Goal: Transaction & Acquisition: Purchase product/service

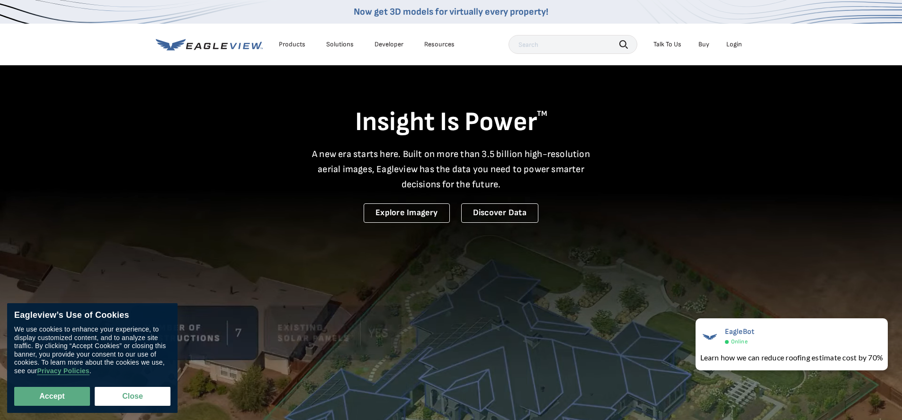
click at [730, 48] on div "Login" at bounding box center [734, 44] width 16 height 9
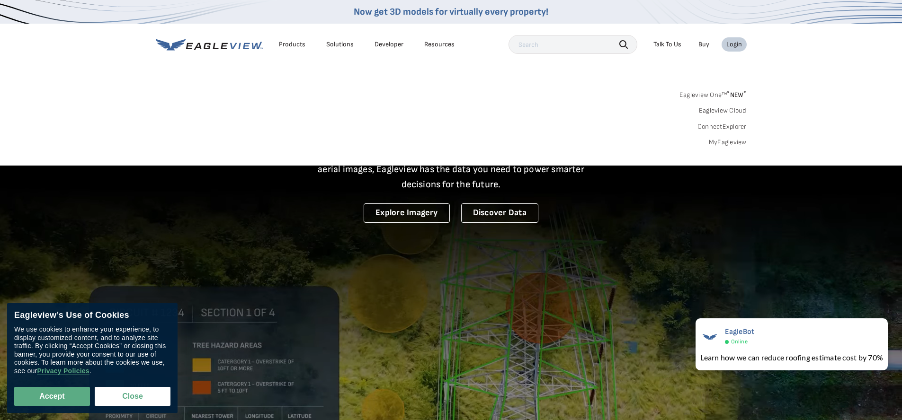
click at [717, 143] on link "MyEagleview" at bounding box center [728, 142] width 38 height 9
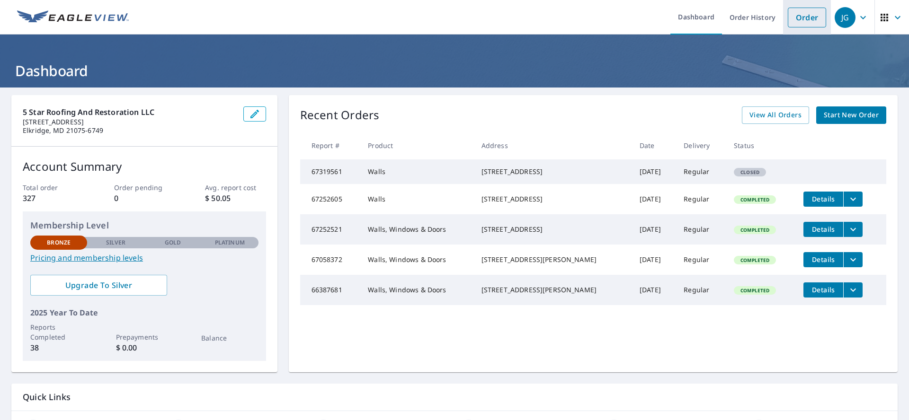
click at [793, 19] on link "Order" at bounding box center [807, 18] width 38 height 20
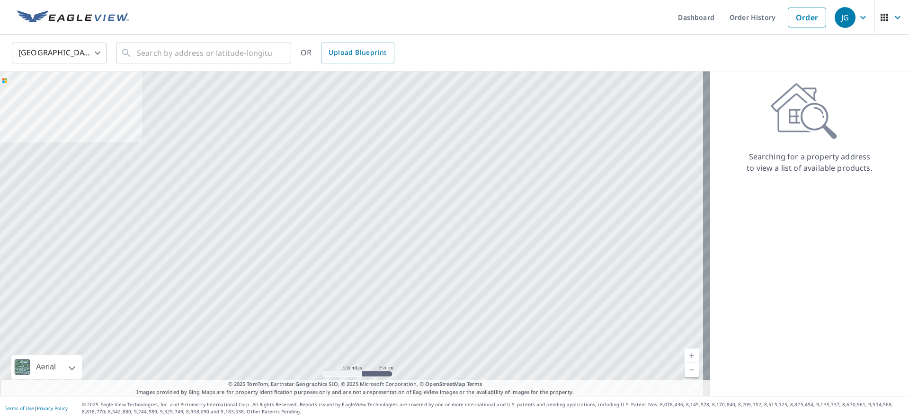
click at [128, 40] on div "United States US ​ ​ OR Upload Blueprint" at bounding box center [454, 53] width 909 height 37
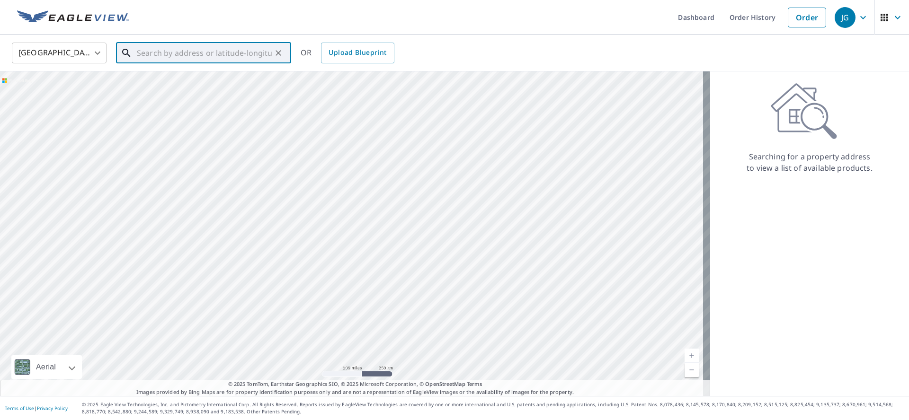
click at [141, 63] on div "​" at bounding box center [203, 53] width 175 height 21
paste input "4585 Spring Valley Pkwy, College Park, GA"
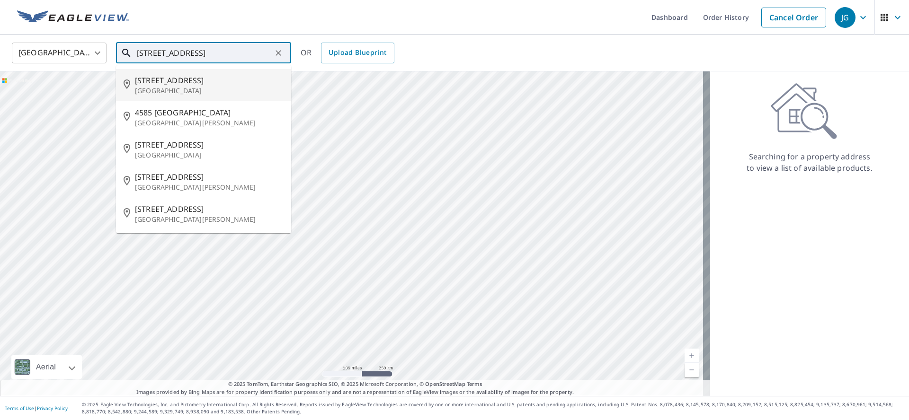
click at [167, 84] on span "4585 Spring Valley Pkwy" at bounding box center [209, 80] width 149 height 11
type input "4585 Spring Valley Pkwy Atlanta, GA 30349"
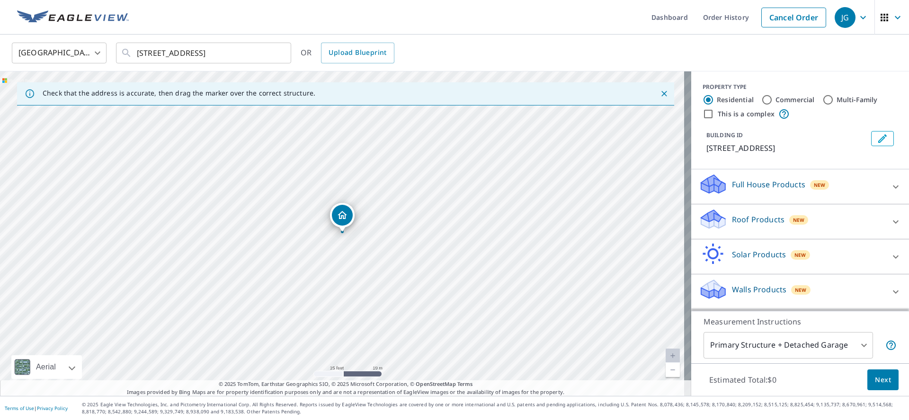
click at [738, 235] on div "Roof Products New" at bounding box center [792, 221] width 186 height 27
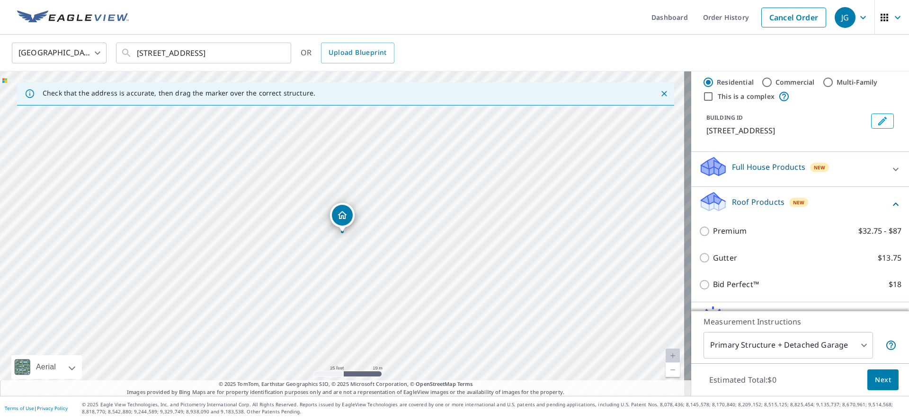
scroll to position [18, 0]
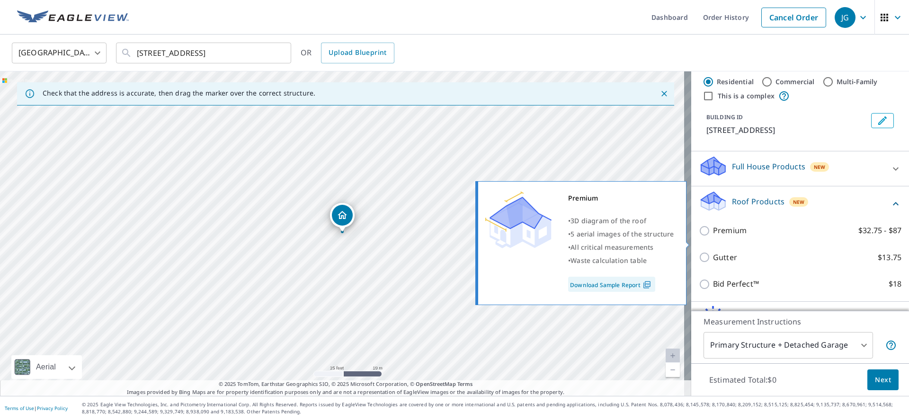
click at [734, 237] on p "Premium" at bounding box center [730, 231] width 34 height 12
click at [713, 237] on input "Premium $32.75 - $87" at bounding box center [706, 230] width 14 height 11
checkbox input "true"
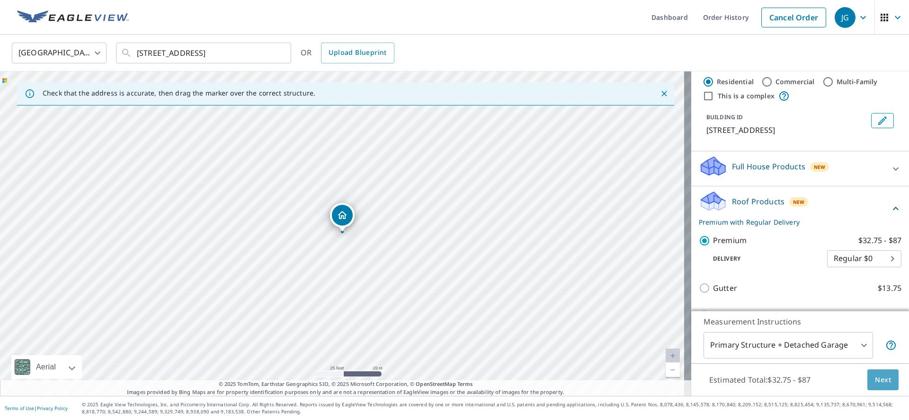
click at [877, 380] on span "Next" at bounding box center [883, 380] width 16 height 12
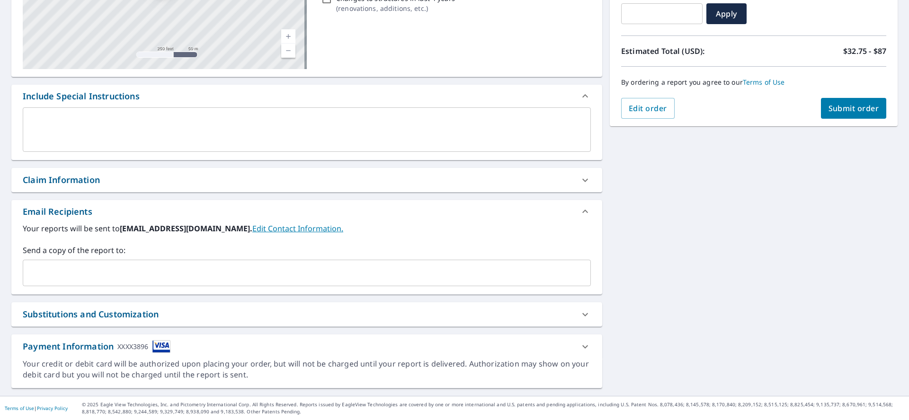
scroll to position [176, 0]
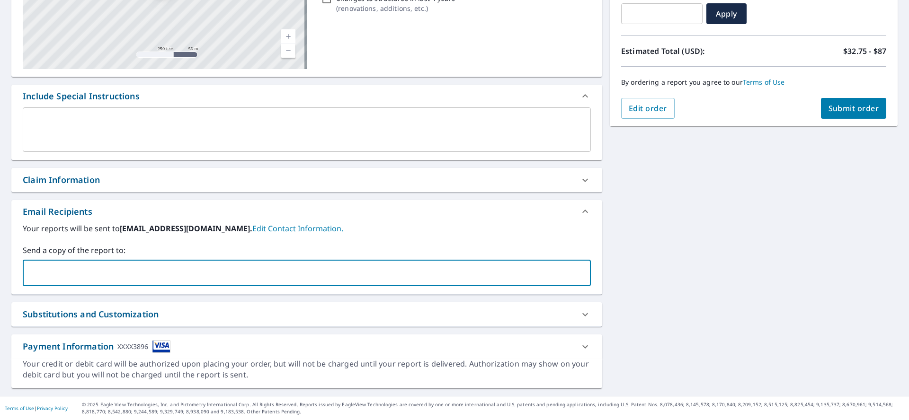
click at [207, 280] on input "text" at bounding box center [299, 273] width 545 height 18
type input "j"
type input "admin@5starrandr.com"
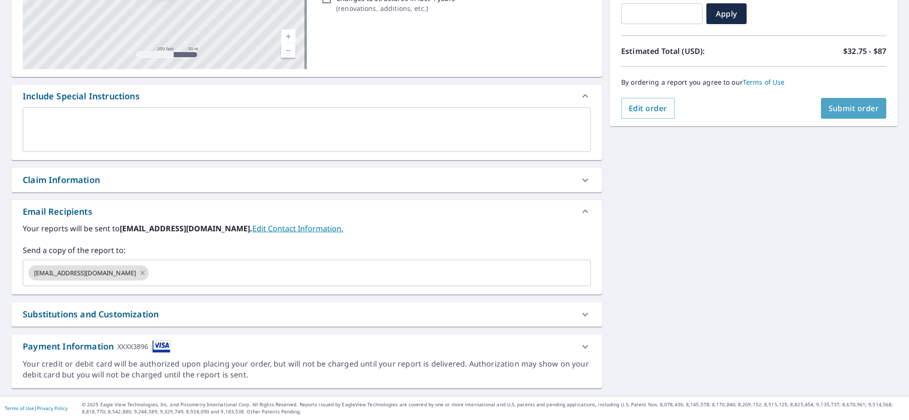
click at [852, 107] on span "Submit order" at bounding box center [854, 108] width 51 height 10
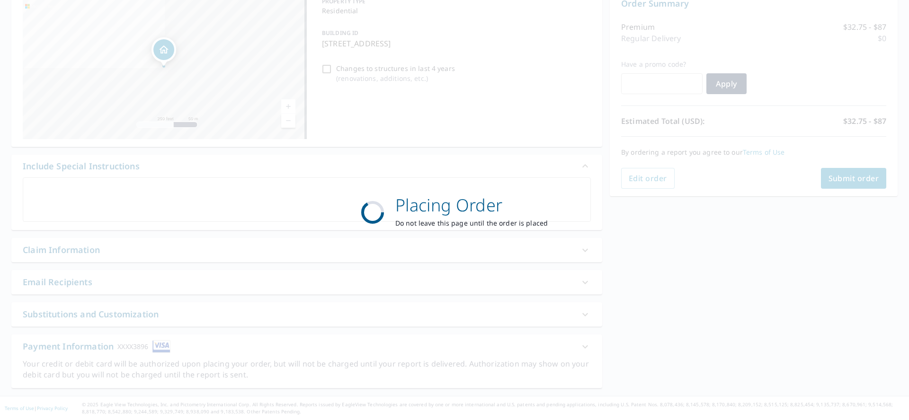
scroll to position [106, 0]
